Goal: Task Accomplishment & Management: Use online tool/utility

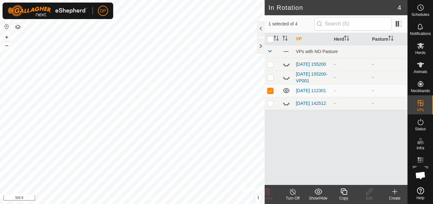
scroll to position [663, 0]
click at [271, 93] on p-checkbox at bounding box center [270, 90] width 6 height 5
checkbox input "false"
click at [394, 191] on icon at bounding box center [394, 192] width 0 height 4
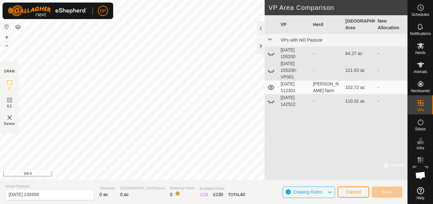
click at [279, 99] on div "Privacy Policy Contact Us 48 1524219600 [PERSON_NAME][GEOGRAPHIC_DATA] [DATE] 1…" at bounding box center [203, 102] width 407 height 204
click at [381, 193] on button "Save" at bounding box center [386, 192] width 31 height 11
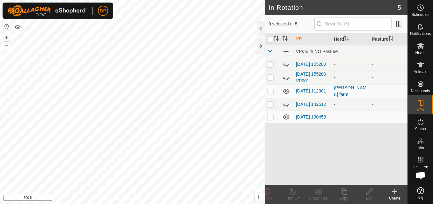
click at [286, 120] on icon at bounding box center [286, 117] width 6 height 5
click at [286, 121] on icon at bounding box center [286, 117] width 8 height 8
click at [286, 120] on icon at bounding box center [286, 117] width 6 height 5
checkbox input "false"
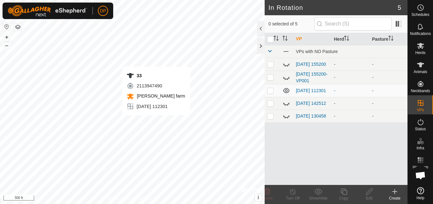
scroll to position [663, 0]
click at [0, 6] on html "DP Schedules Notifications Herds Animals Neckbands VPs Status Infra Heatmap Hel…" at bounding box center [216, 102] width 433 height 204
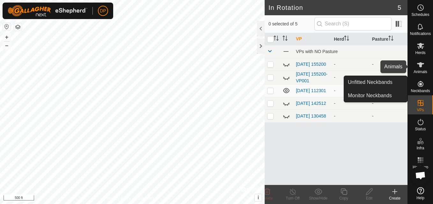
click at [418, 62] on icon at bounding box center [420, 65] width 8 height 8
